Goal: Task Accomplishment & Management: Use online tool/utility

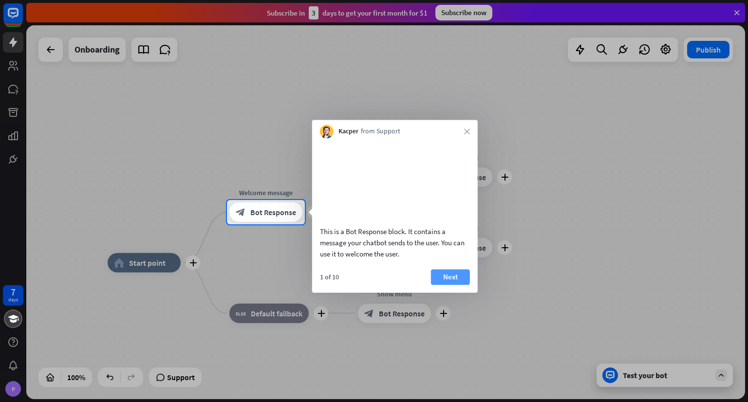
click at [450, 285] on button "Next" at bounding box center [450, 277] width 39 height 16
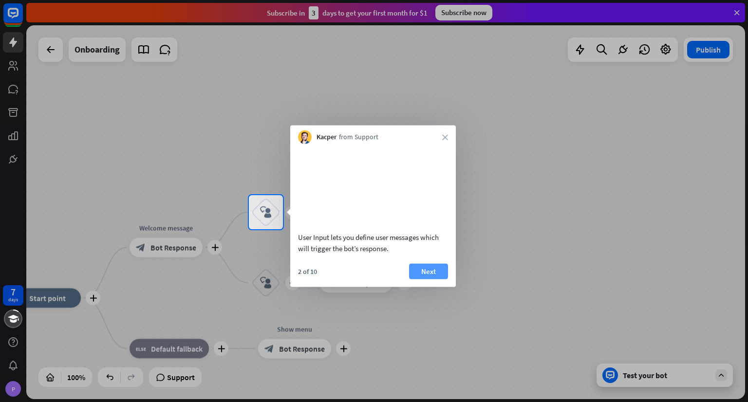
click at [438, 279] on button "Next" at bounding box center [428, 271] width 39 height 16
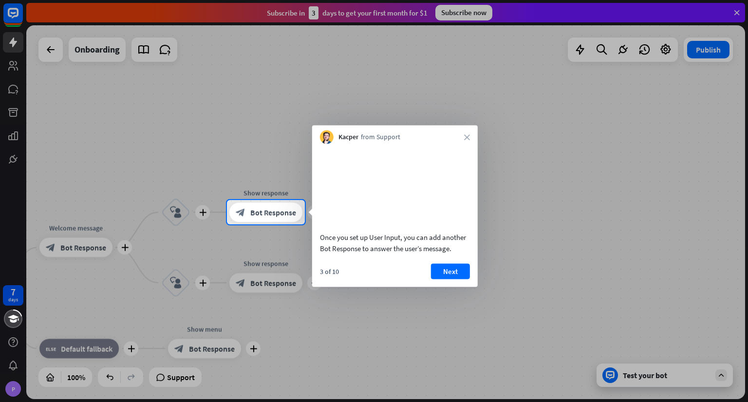
click at [438, 279] on button "Next" at bounding box center [450, 271] width 39 height 16
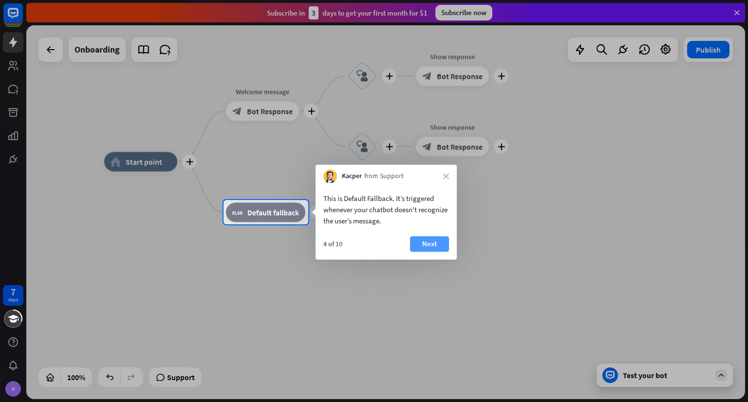
click at [421, 248] on button "Next" at bounding box center [429, 244] width 39 height 16
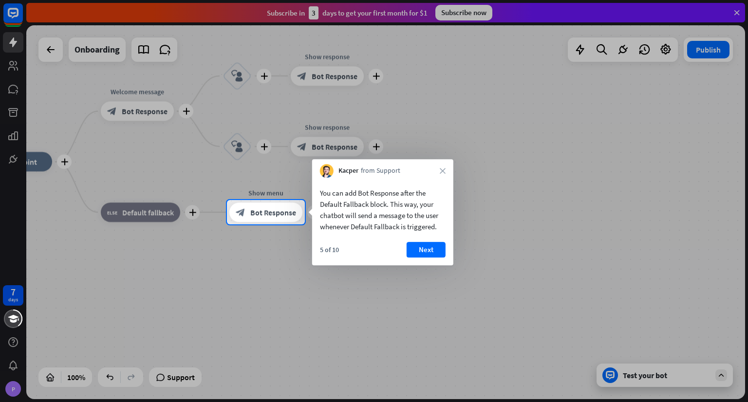
click at [421, 248] on button "Next" at bounding box center [426, 250] width 39 height 16
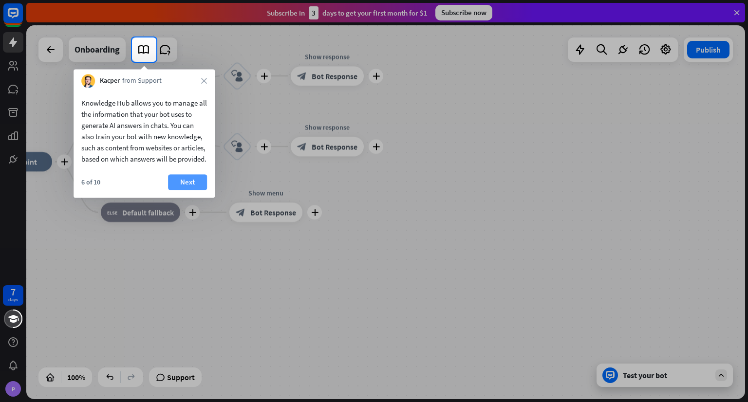
click at [189, 190] on button "Next" at bounding box center [187, 182] width 39 height 16
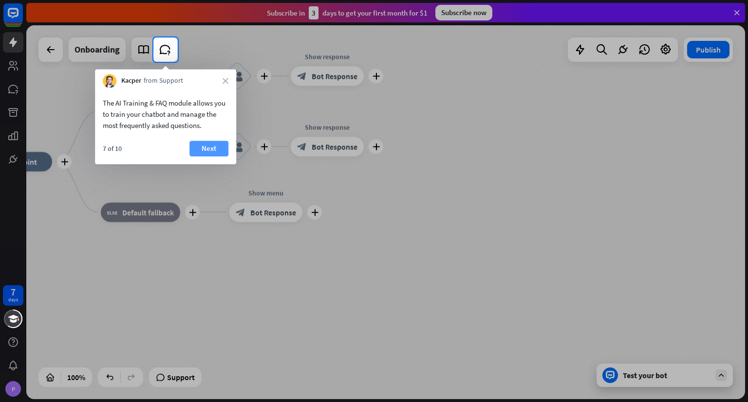
click at [208, 150] on button "Next" at bounding box center [208, 149] width 39 height 16
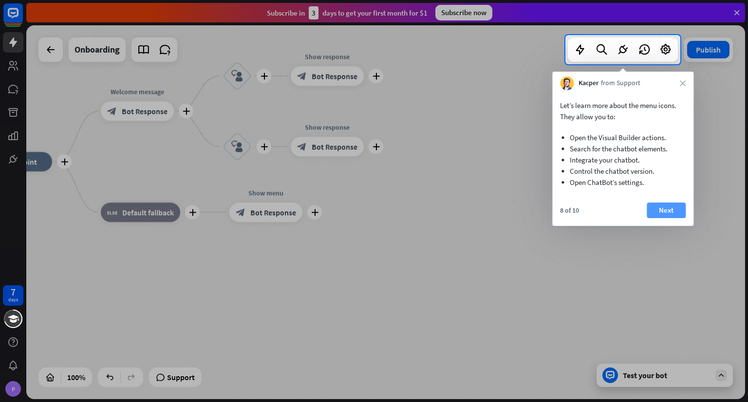
click at [660, 206] on button "Next" at bounding box center [666, 211] width 39 height 16
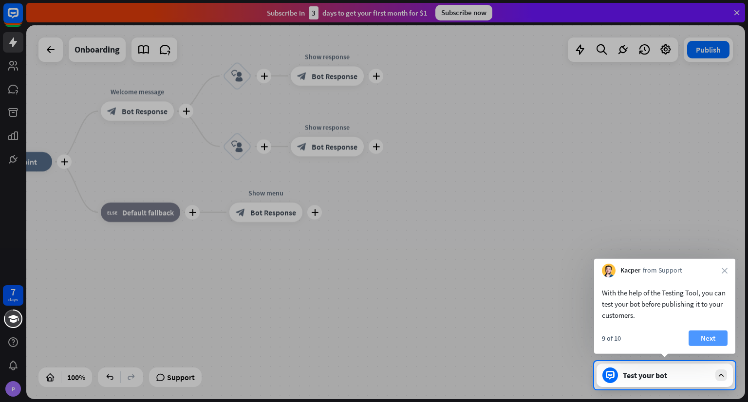
click at [707, 338] on button "Next" at bounding box center [708, 339] width 39 height 16
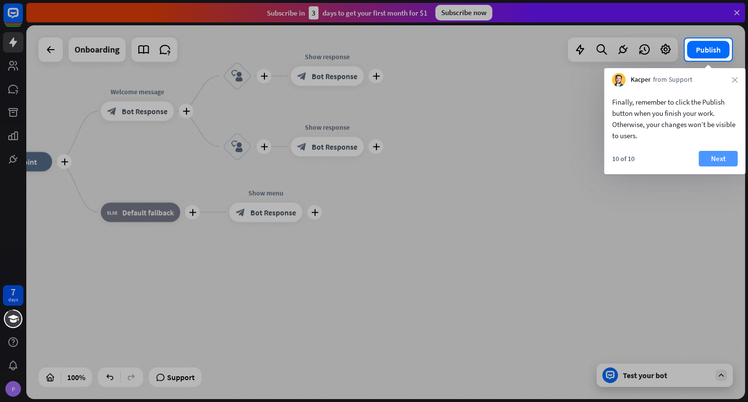
click at [719, 161] on button "Next" at bounding box center [718, 159] width 39 height 16
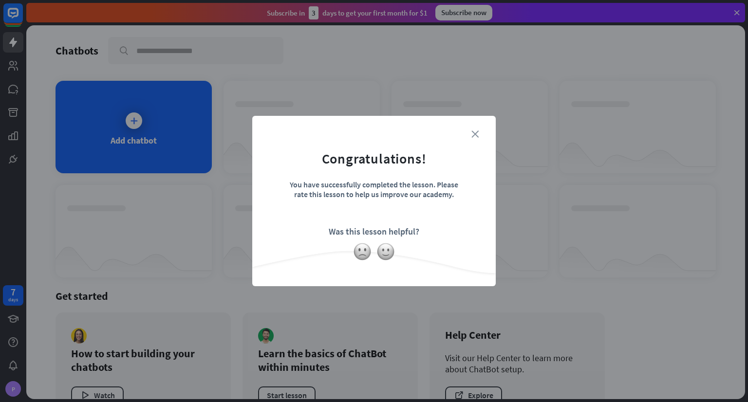
click at [475, 136] on icon "close" at bounding box center [474, 134] width 7 height 7
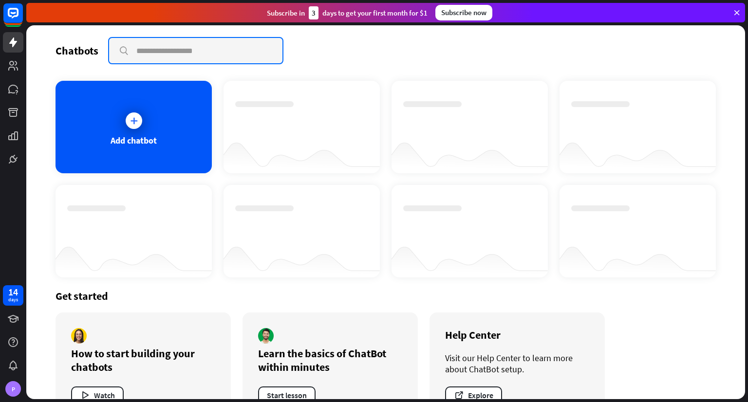
click at [154, 53] on input "text" at bounding box center [195, 50] width 173 height 25
type input "**********"
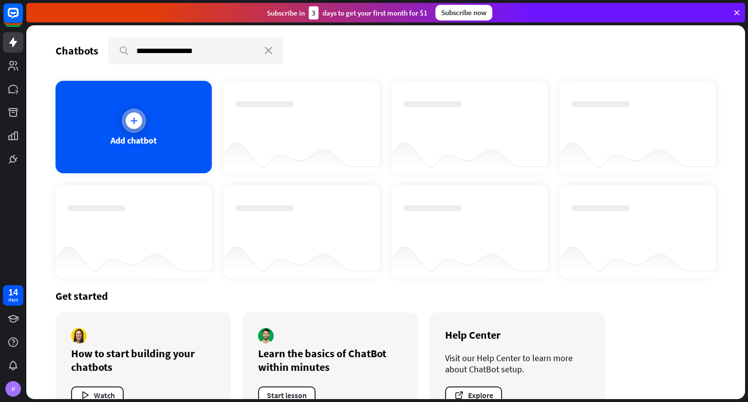
click at [140, 119] on div at bounding box center [134, 120] width 17 height 17
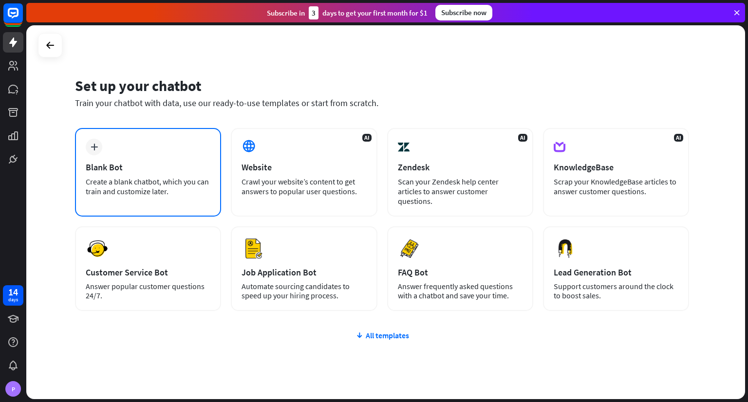
click at [159, 174] on div "plus Blank Bot Create a blank chatbot, which you can train and customize later." at bounding box center [148, 172] width 146 height 89
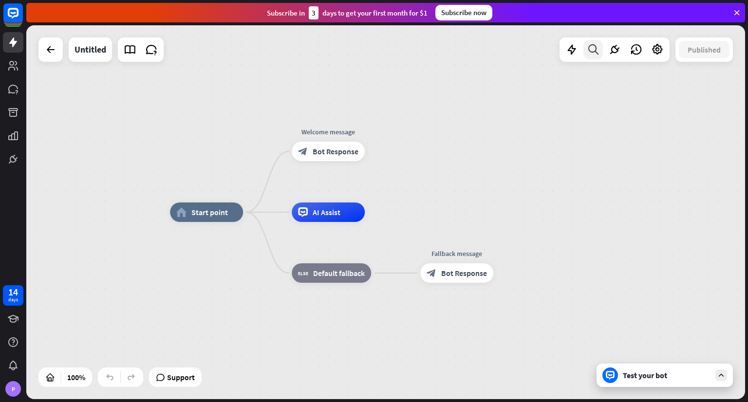
click at [597, 48] on icon at bounding box center [593, 49] width 13 height 13
click at [569, 84] on input "text" at bounding box center [626, 81] width 214 height 24
type input "**********"
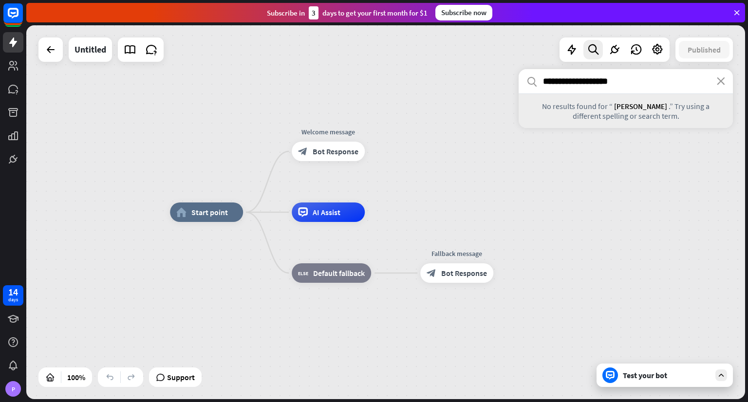
click at [735, 14] on icon at bounding box center [736, 12] width 9 height 9
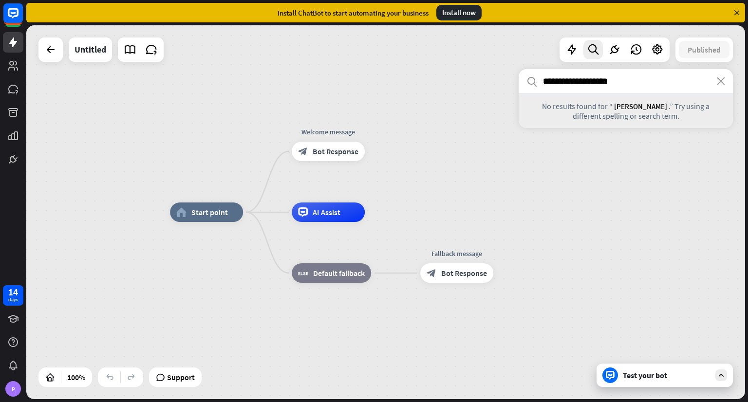
click at [454, 15] on div "Install now" at bounding box center [458, 13] width 45 height 16
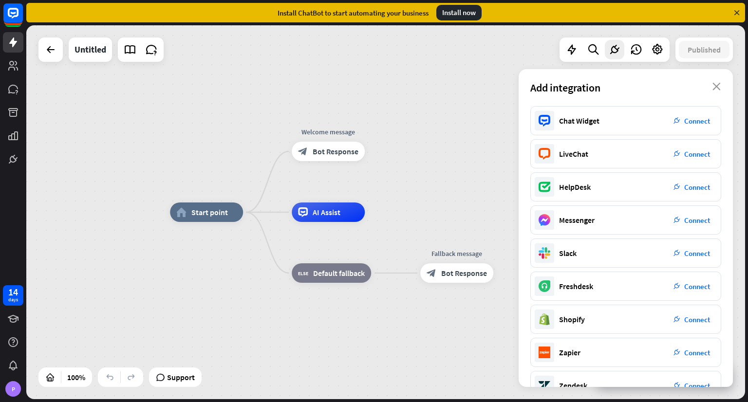
click at [357, 71] on div "home_2 Start point Welcome message block_bot_response Bot Response AI Assist bl…" at bounding box center [385, 212] width 719 height 374
click at [216, 216] on span "Start point" at bounding box center [209, 212] width 37 height 10
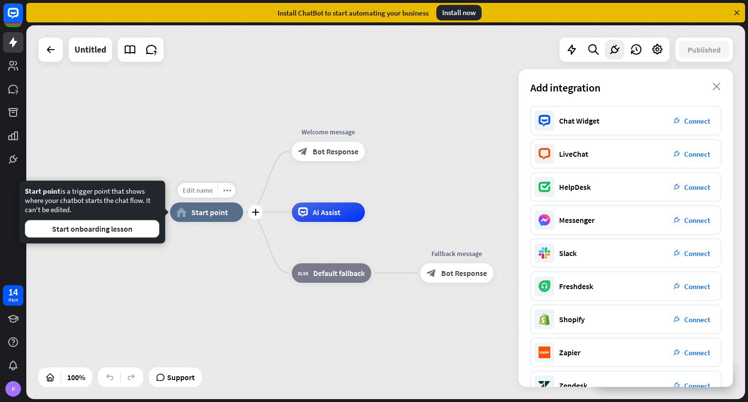
click at [203, 192] on span "Edit name" at bounding box center [198, 190] width 30 height 9
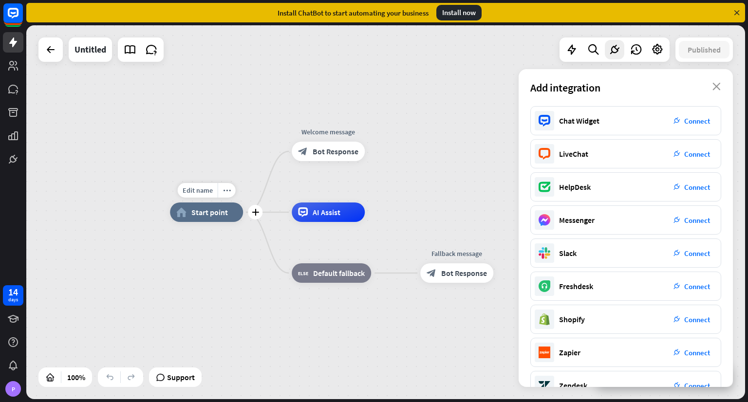
click at [207, 214] on span "Start point" at bounding box center [209, 212] width 37 height 10
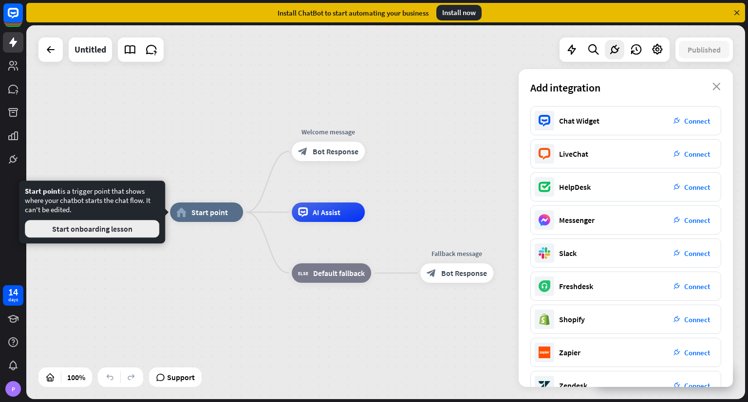
click at [142, 230] on button "Start onboarding lesson" at bounding box center [92, 229] width 134 height 18
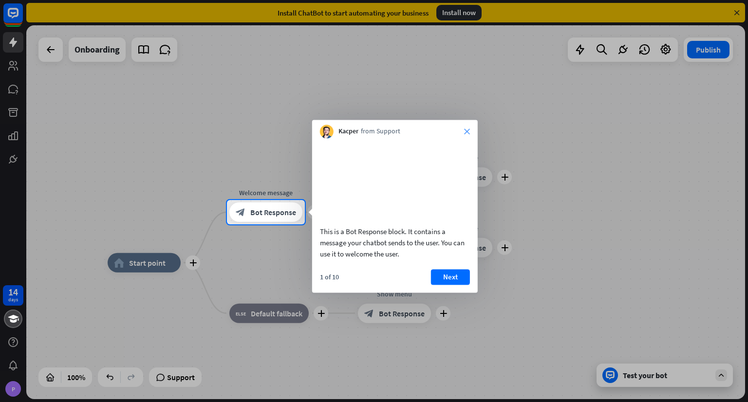
click at [464, 134] on icon "close" at bounding box center [467, 132] width 6 height 6
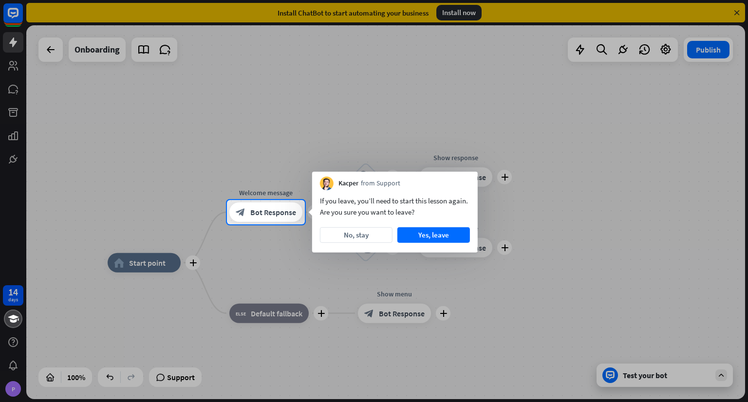
click at [98, 50] on div at bounding box center [374, 100] width 748 height 200
click at [40, 55] on div at bounding box center [374, 100] width 748 height 200
click at [61, 50] on div at bounding box center [374, 100] width 748 height 200
click at [344, 242] on button "No, stay" at bounding box center [356, 235] width 73 height 16
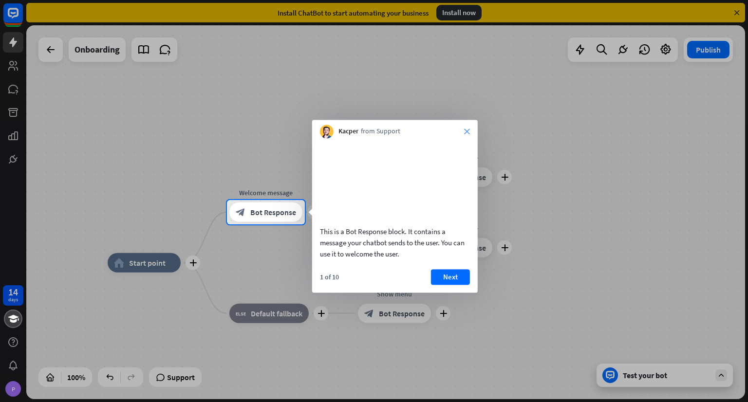
click at [469, 133] on icon "close" at bounding box center [467, 132] width 6 height 6
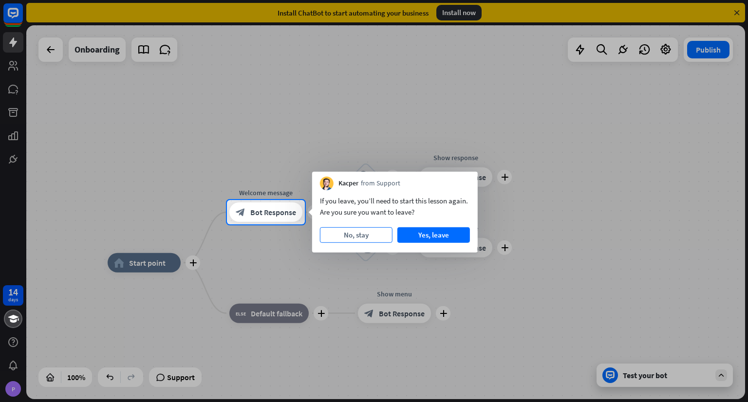
click at [364, 236] on button "No, stay" at bounding box center [356, 235] width 73 height 16
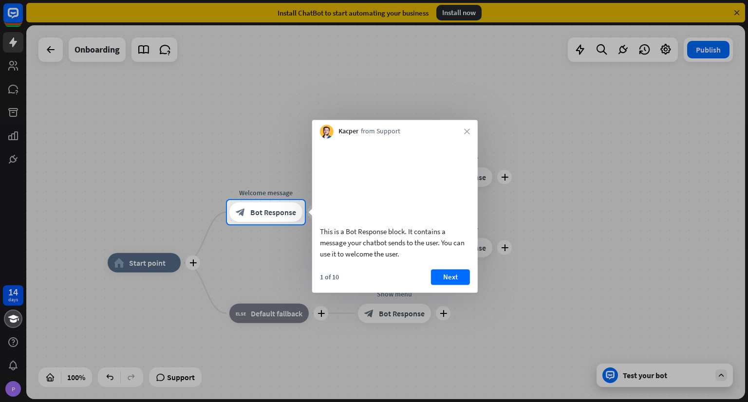
click at [707, 41] on div at bounding box center [374, 100] width 748 height 200
click at [703, 51] on div at bounding box center [374, 100] width 748 height 200
click at [470, 133] on div "Kacper from Support close" at bounding box center [395, 129] width 166 height 19
click at [465, 132] on icon "close" at bounding box center [467, 132] width 6 height 6
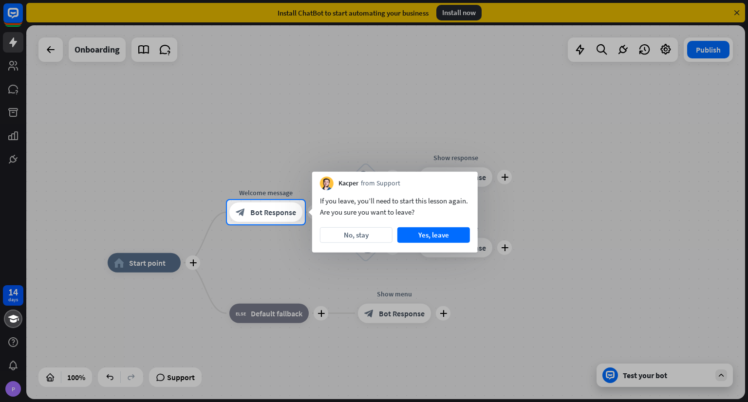
click at [706, 51] on div at bounding box center [374, 100] width 748 height 200
click at [417, 236] on button "Yes, leave" at bounding box center [433, 235] width 73 height 16
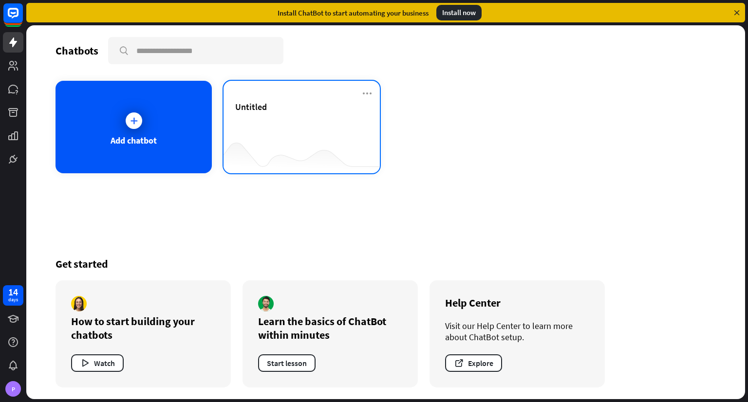
click at [338, 104] on div "Untitled" at bounding box center [301, 106] width 133 height 11
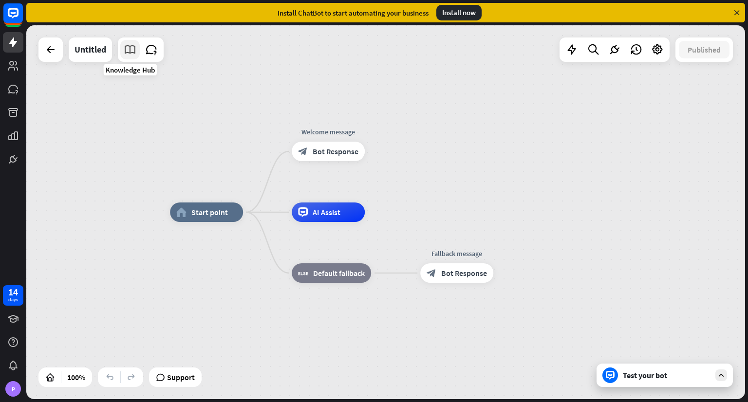
click at [133, 49] on icon at bounding box center [130, 49] width 13 height 13
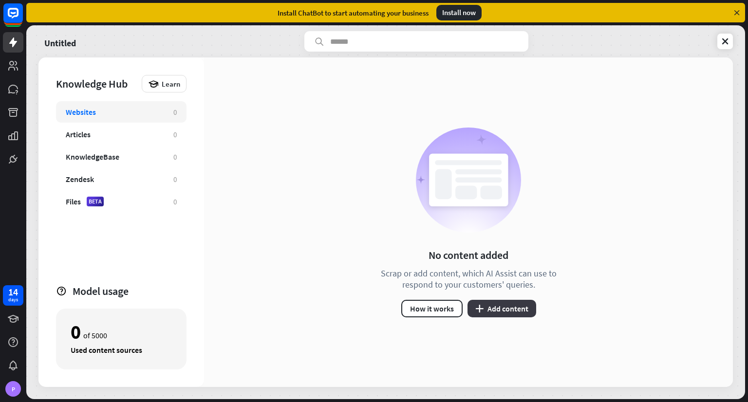
click at [518, 306] on button "plus Add content" at bounding box center [502, 309] width 69 height 18
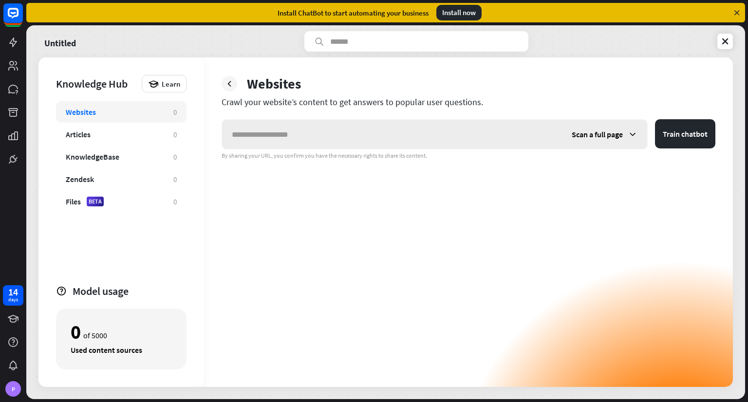
click at [333, 135] on input "text" at bounding box center [392, 134] width 340 height 29
click at [366, 61] on div "Websites Crawl your website’s content to get answers to popular user questions.…" at bounding box center [468, 222] width 529 height 330
click at [365, 45] on input "text" at bounding box center [416, 41] width 224 height 20
type input "********"
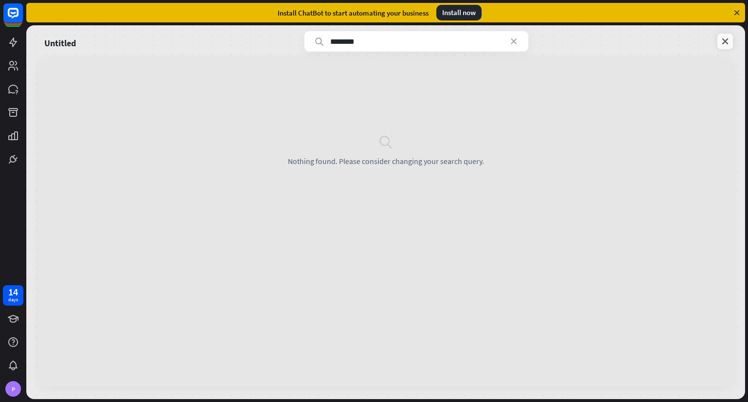
click at [722, 39] on icon at bounding box center [725, 42] width 10 height 10
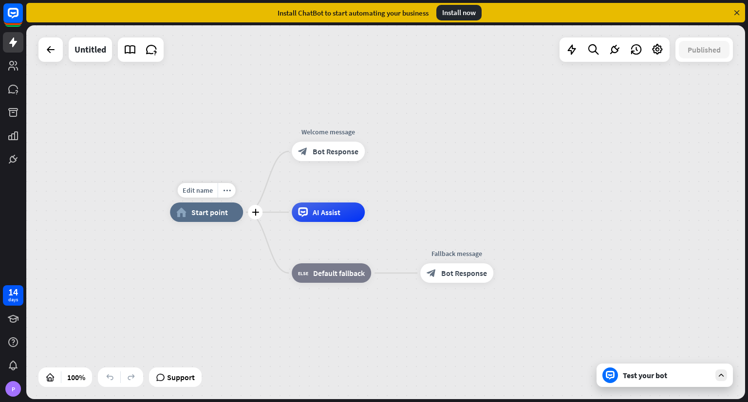
click at [186, 211] on icon "home_2" at bounding box center [181, 212] width 10 height 10
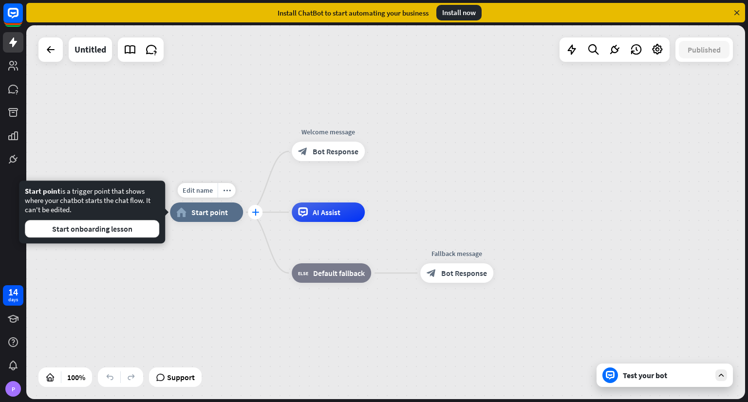
click at [257, 215] on icon "plus" at bounding box center [255, 212] width 7 height 7
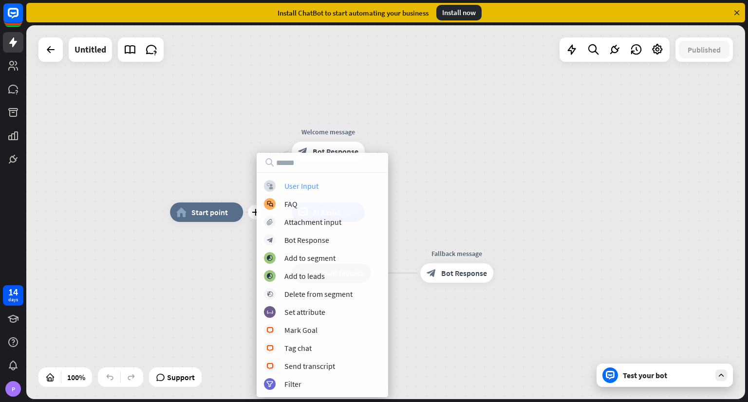
click at [301, 189] on div "User Input" at bounding box center [301, 186] width 34 height 10
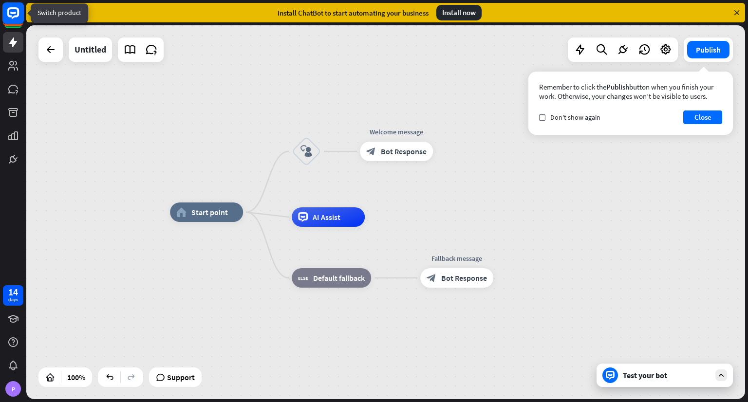
click at [10, 17] on icon at bounding box center [13, 13] width 12 height 12
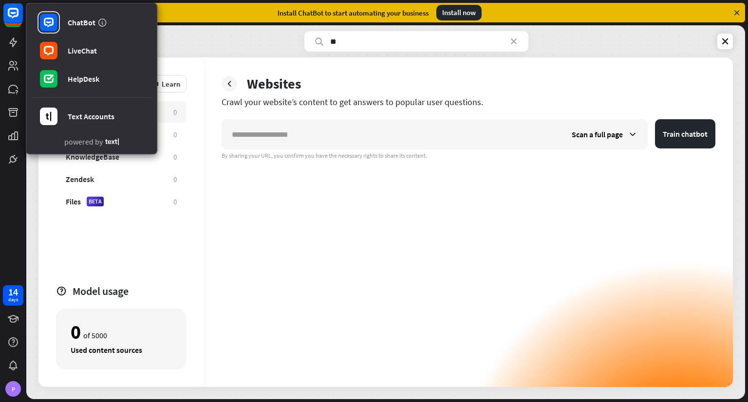
type input "*"
